Goal: Transaction & Acquisition: Purchase product/service

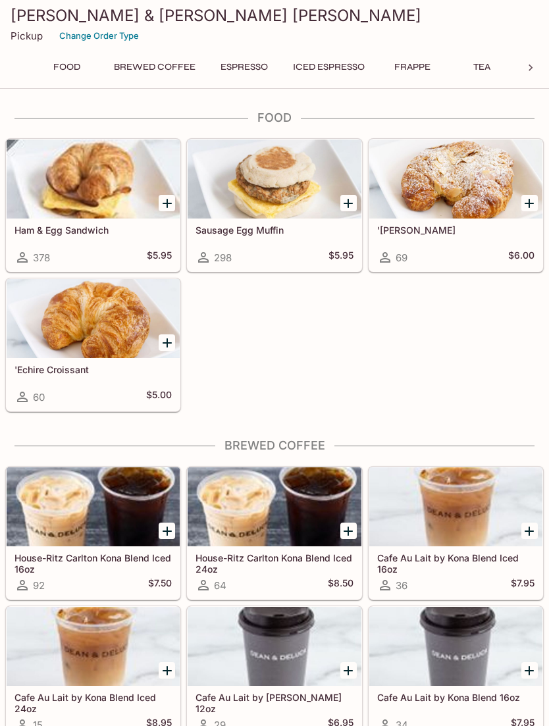
click at [347, 198] on icon "Add Sausage Egg Muffin" at bounding box center [348, 203] width 16 height 16
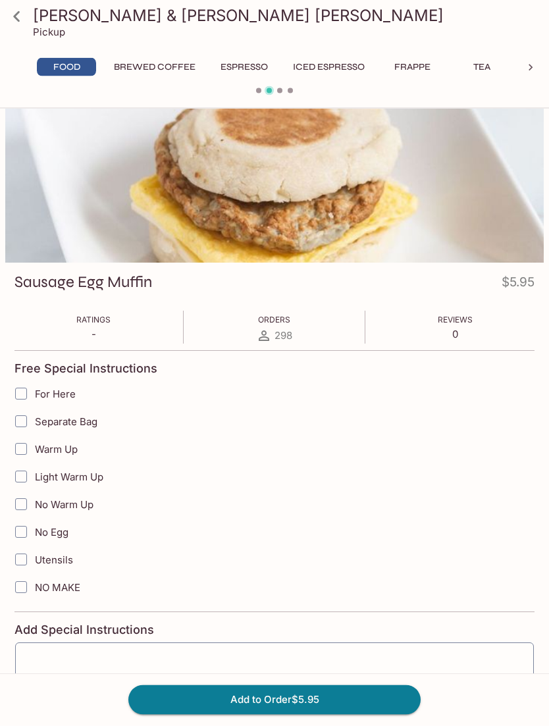
scroll to position [28, 0]
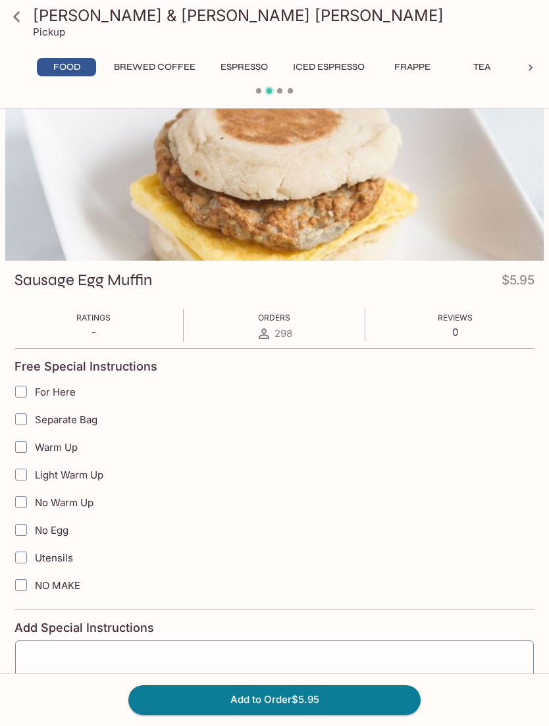
click at [28, 449] on input "Warm Up" at bounding box center [21, 447] width 26 height 26
checkbox input "true"
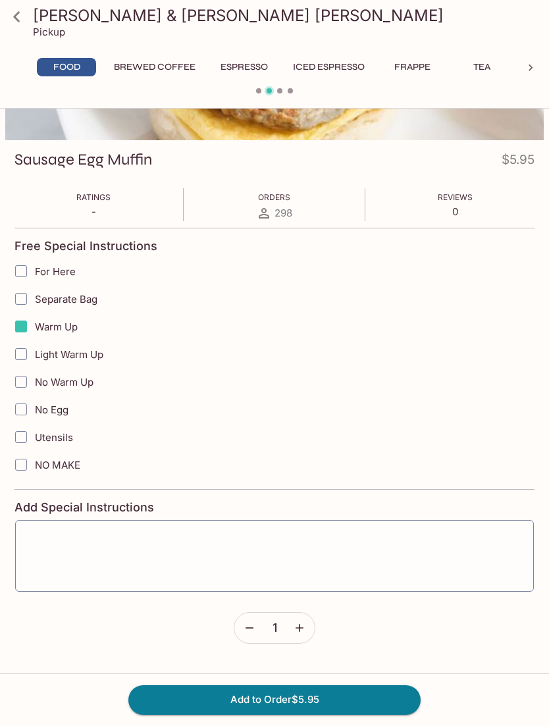
scroll to position [159, 0]
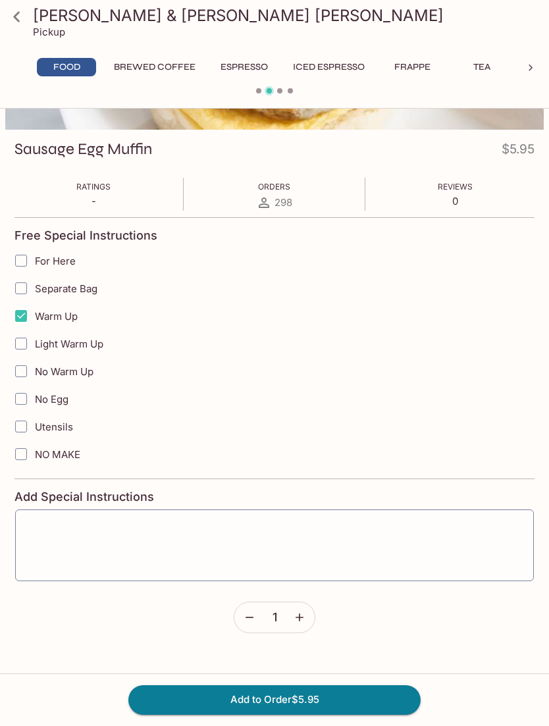
click at [344, 714] on button "Add to Order $5.95" at bounding box center [274, 699] width 292 height 29
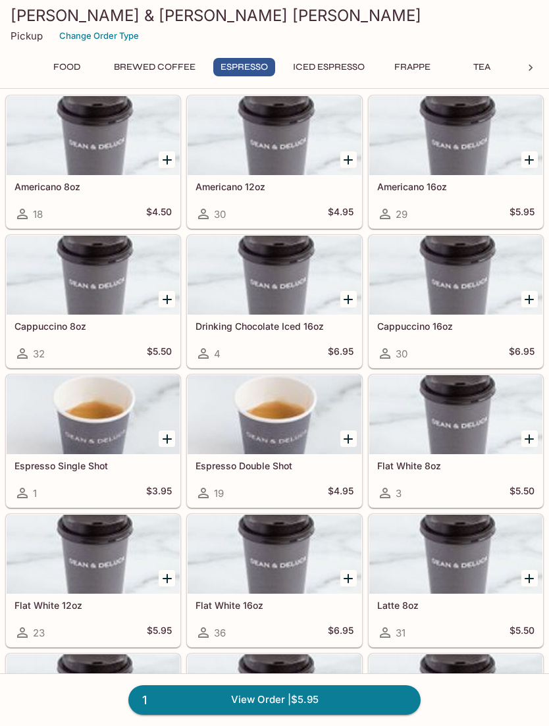
scroll to position [837, 0]
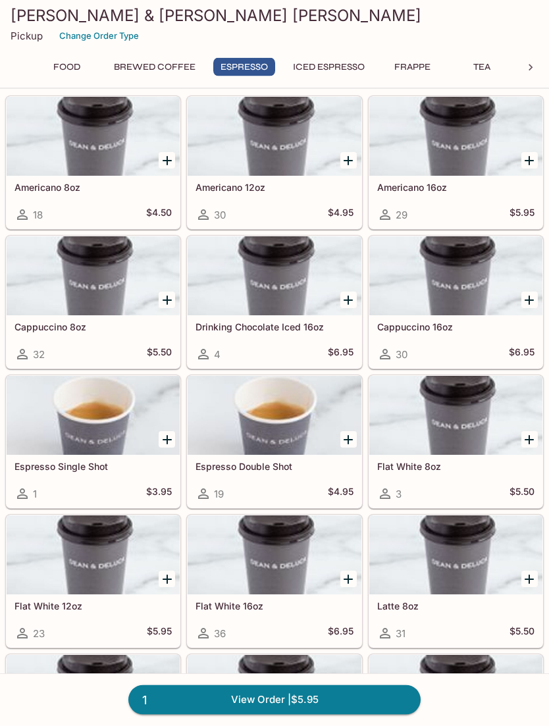
click at [161, 574] on icon "Add Flat White 12oz" at bounding box center [167, 580] width 16 height 16
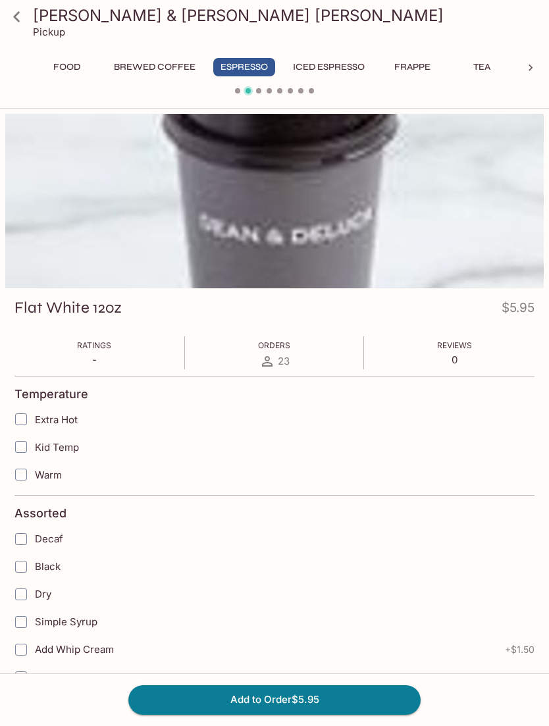
click at [355, 714] on button "Add to Order $5.95" at bounding box center [274, 699] width 292 height 29
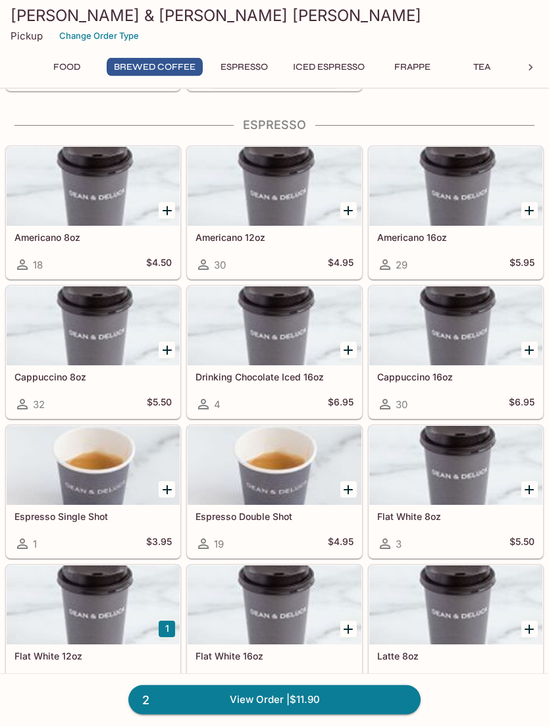
scroll to position [788, 0]
click at [472, 334] on div at bounding box center [455, 325] width 173 height 79
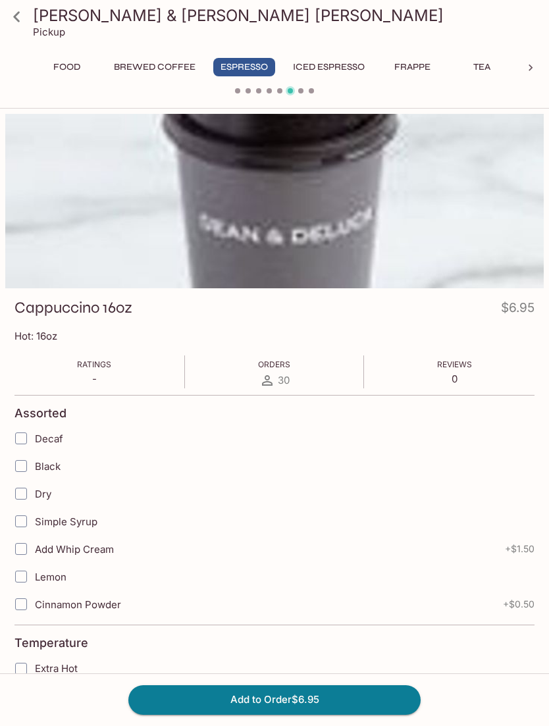
click at [340, 714] on button "Add to Order $6.95" at bounding box center [274, 699] width 292 height 29
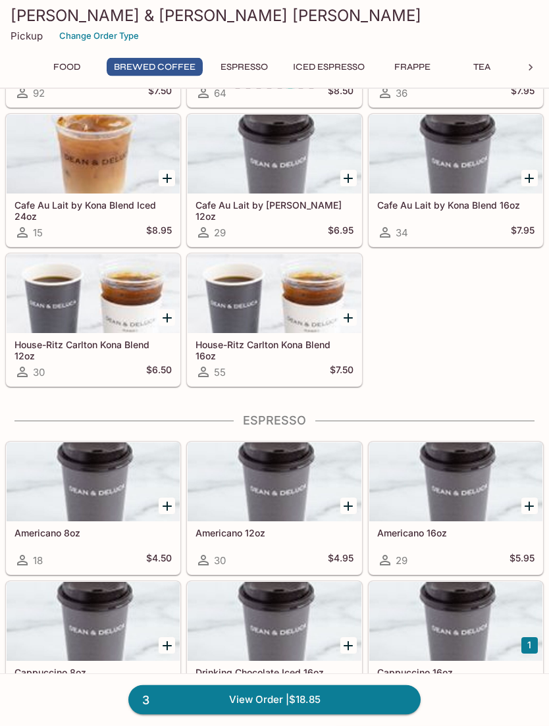
scroll to position [505, 0]
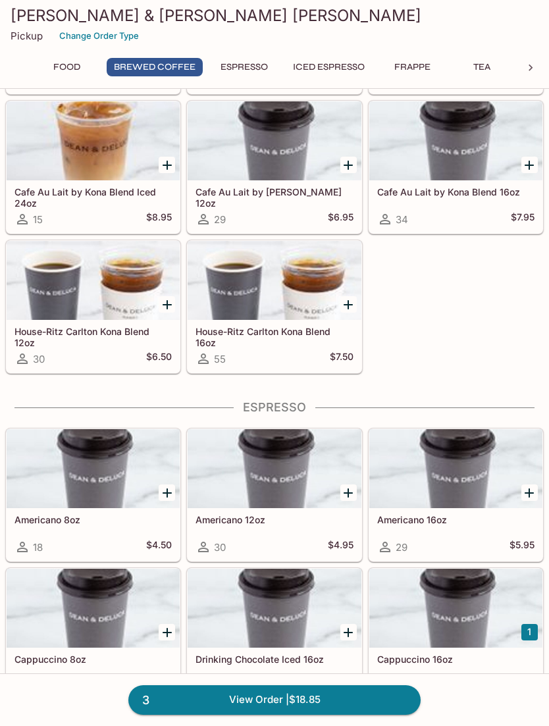
click at [340, 714] on link "3 View Order | $18.85" at bounding box center [274, 699] width 292 height 29
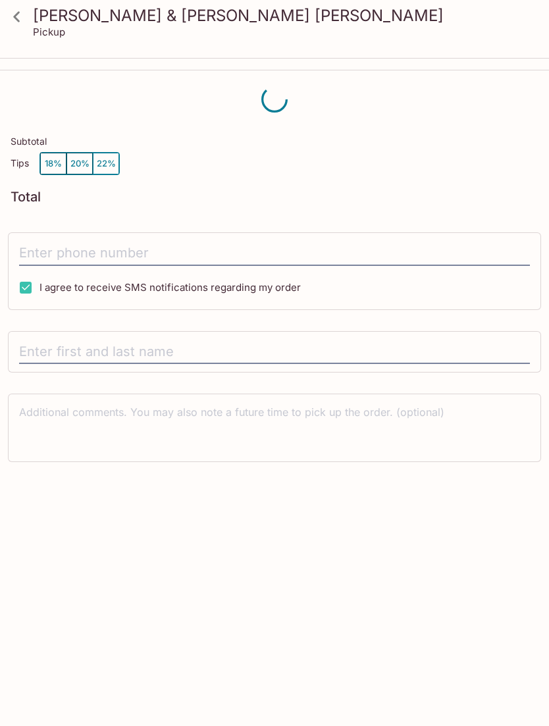
scroll to position [17, 0]
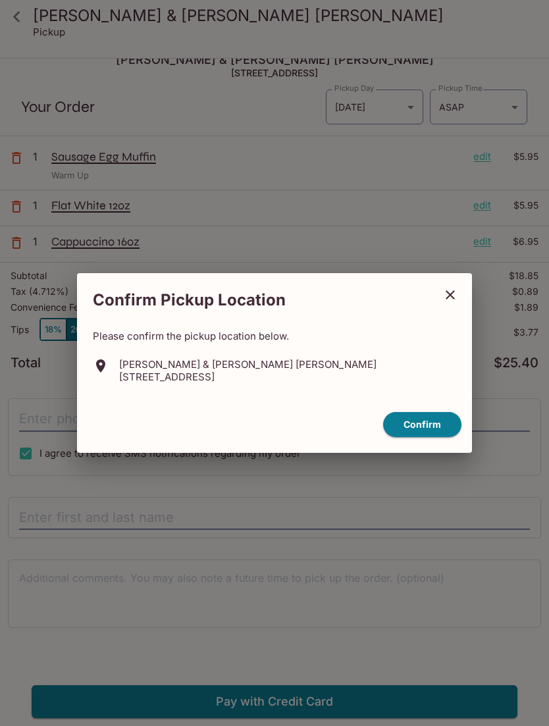
click at [429, 438] on button "Confirm" at bounding box center [422, 425] width 78 height 26
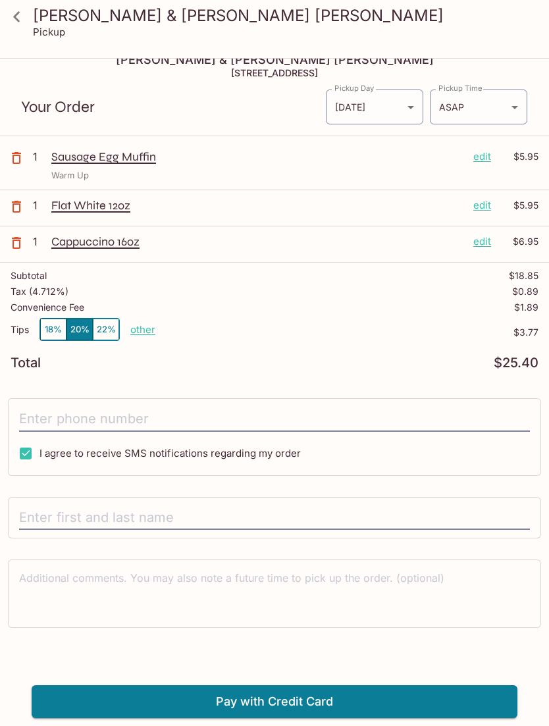
click at [510, 101] on body "[PERSON_NAME] & [PERSON_NAME] [PERSON_NAME] Pickup [PERSON_NAME] & [PERSON_NAME…" at bounding box center [274, 405] width 549 height 726
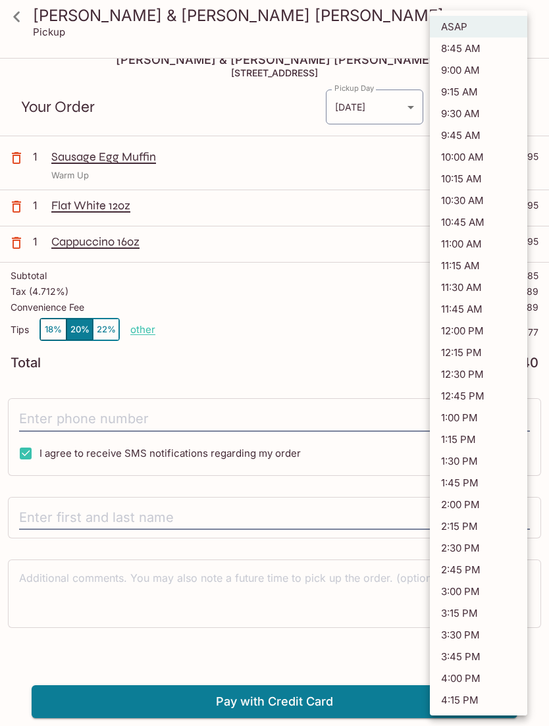
click at [326, 336] on div at bounding box center [274, 363] width 549 height 726
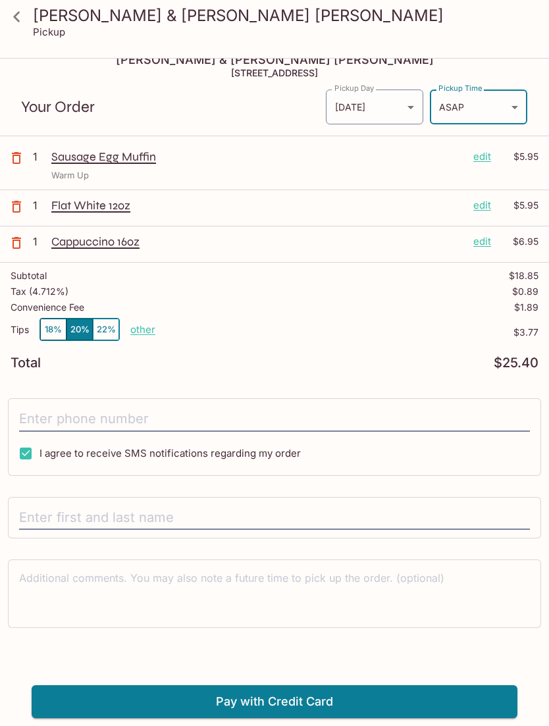
click at [55, 328] on button "18%" at bounding box center [53, 329] width 26 height 22
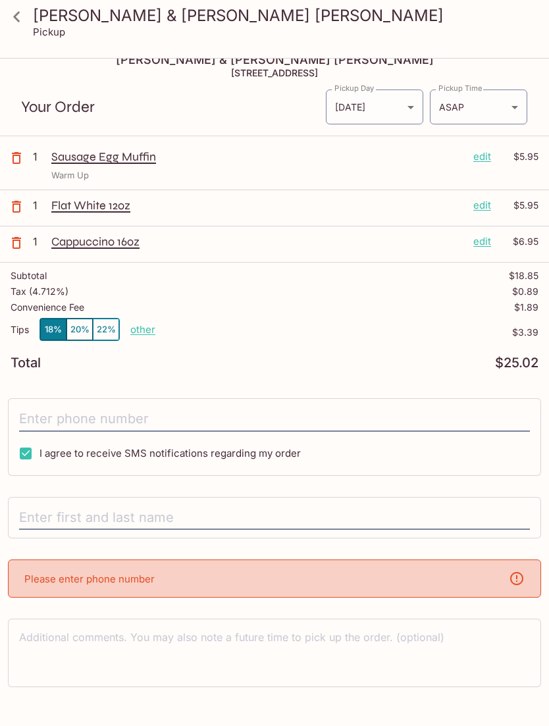
click at [193, 415] on input "tel" at bounding box center [274, 419] width 511 height 25
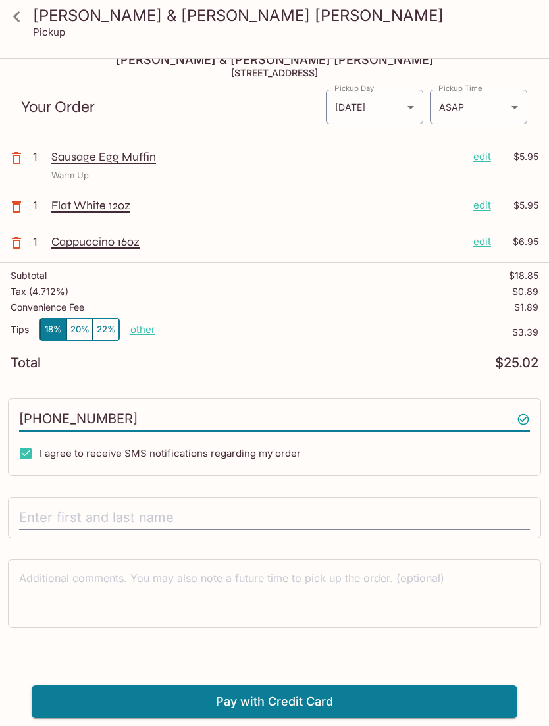
type input "[PHONE_NUMBER]"
click at [178, 513] on input "text" at bounding box center [274, 517] width 511 height 25
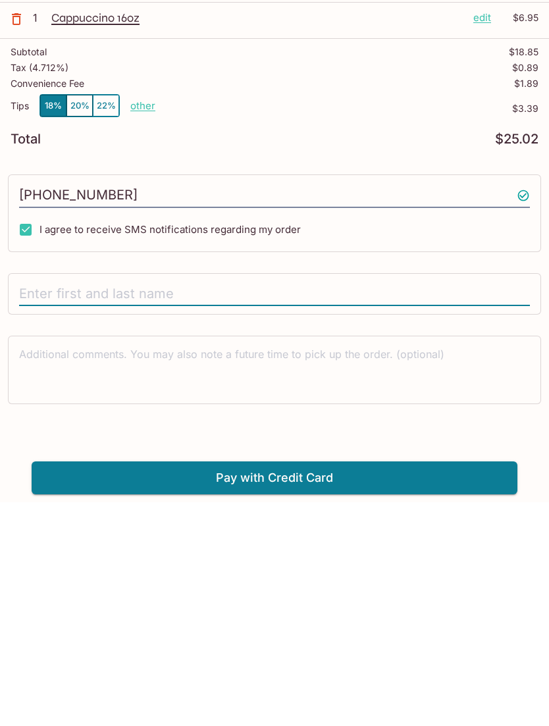
scroll to position [59, 0]
type input "[PERSON_NAME]"
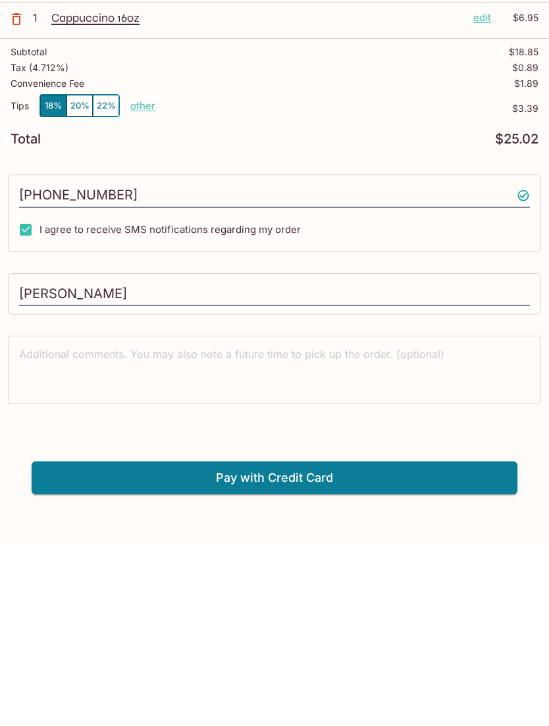
scroll to position [17, 0]
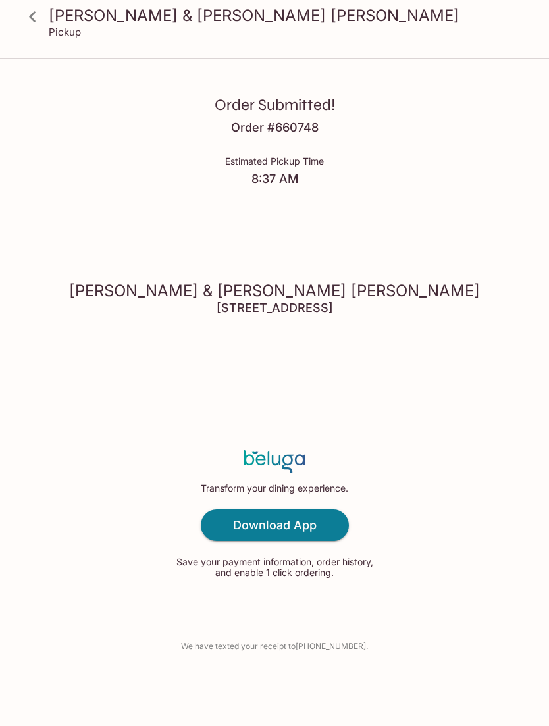
scroll to position [42, 0]
